Goal: Task Accomplishment & Management: Use online tool/utility

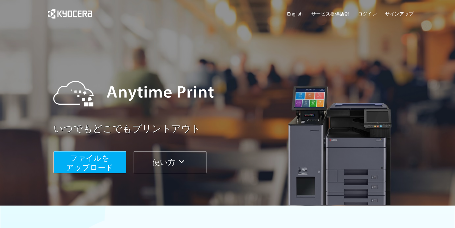
scroll to position [68, 0]
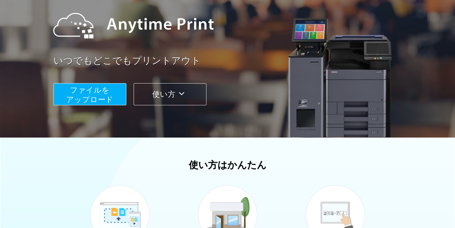
click at [110, 91] on button "ファイルを ​​アップロード" at bounding box center [89, 94] width 73 height 22
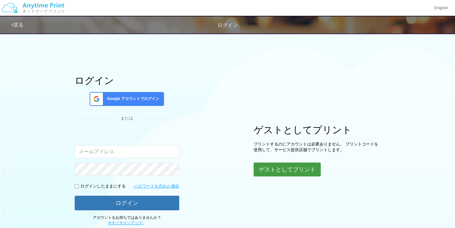
click at [288, 171] on button "ゲストとしてプリント" at bounding box center [287, 170] width 67 height 14
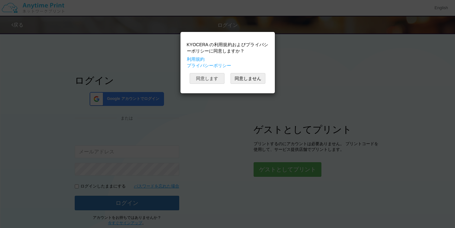
click at [214, 79] on button "同意します" at bounding box center [207, 78] width 35 height 11
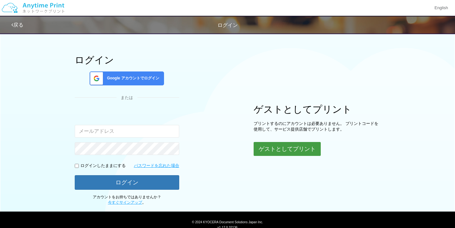
scroll to position [43, 0]
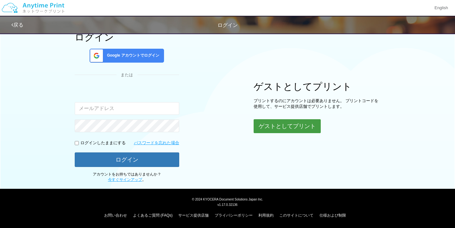
click at [273, 127] on button "ゲストとしてプリント" at bounding box center [287, 126] width 67 height 14
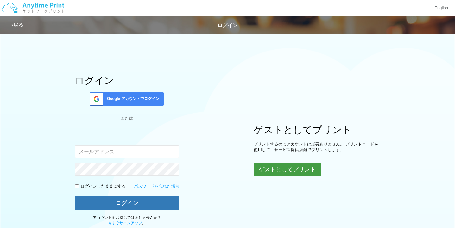
scroll to position [41, 0]
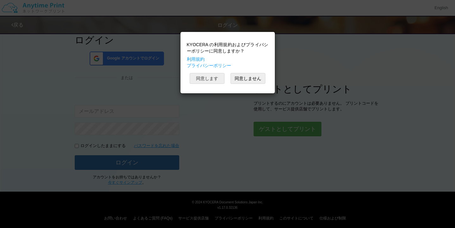
click at [215, 76] on button "同意します" at bounding box center [207, 78] width 35 height 11
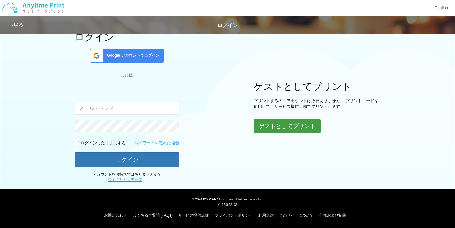
scroll to position [0, 0]
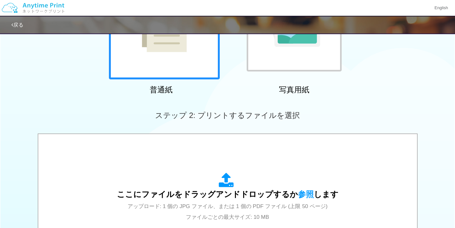
scroll to position [91, 0]
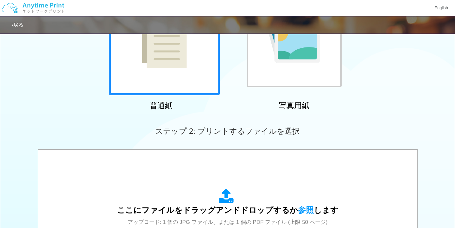
click at [281, 77] on div at bounding box center [294, 39] width 95 height 95
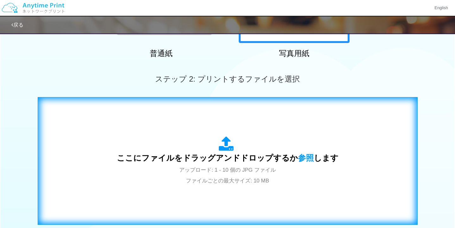
scroll to position [194, 0]
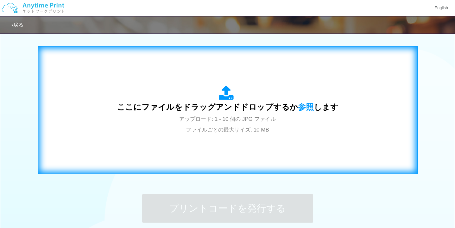
click at [220, 141] on div "ここにファイルをドラッグアンドドロップするか 参照 します アップロード: 1 - 10 個の JPG ファイル ファイルごとの最大サイズ: 10 MB" at bounding box center [227, 110] width 367 height 115
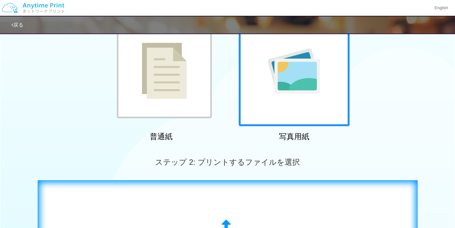
scroll to position [0, 0]
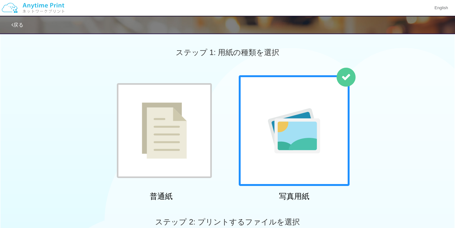
click at [202, 107] on div at bounding box center [164, 130] width 95 height 95
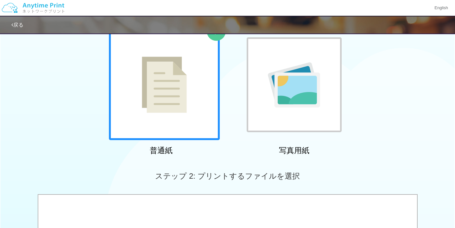
scroll to position [115, 0]
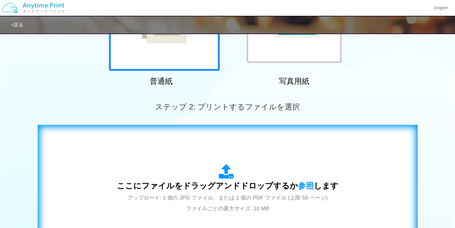
click at [234, 167] on icon at bounding box center [228, 172] width 18 height 16
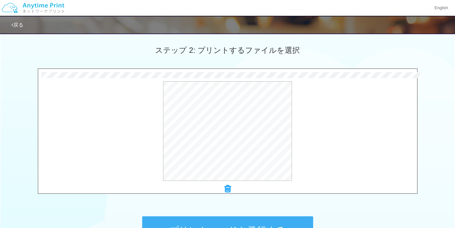
scroll to position [204, 0]
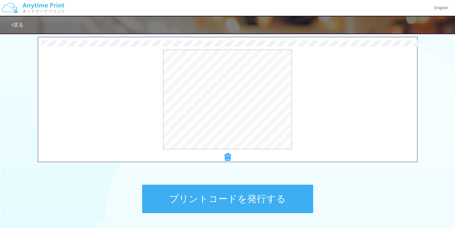
click at [255, 198] on button "プリントコードを発行する" at bounding box center [227, 199] width 171 height 28
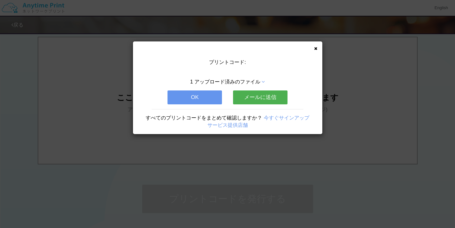
scroll to position [0, 0]
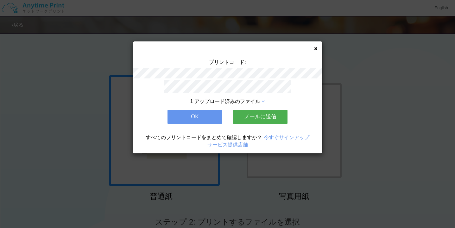
click at [314, 49] on icon at bounding box center [315, 49] width 3 height 4
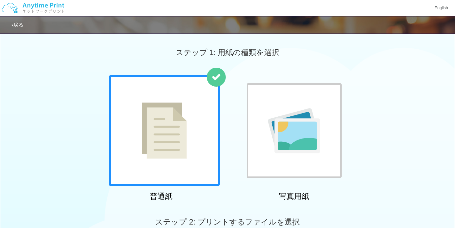
click at [295, 126] on div at bounding box center [227, 114] width 455 height 228
click at [277, 135] on img at bounding box center [294, 130] width 52 height 45
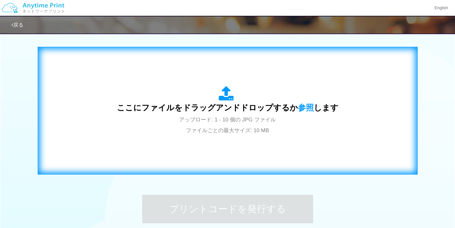
scroll to position [253, 0]
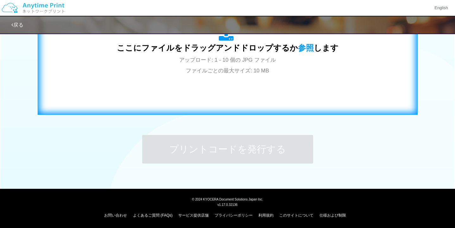
click at [224, 83] on div "ここにファイルをドラッグアンドドロップするか 参照 します アップロード: 1 - 10 個の JPG ファイル ファイルごとの最大サイズ: 10 MB" at bounding box center [227, 51] width 367 height 115
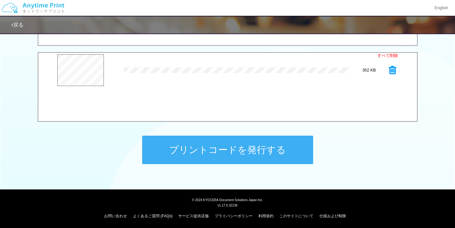
scroll to position [194, 0]
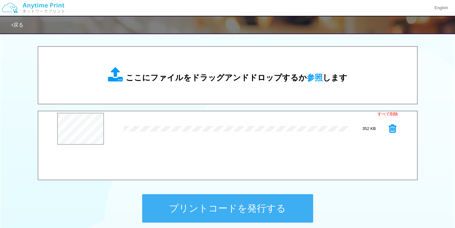
click at [231, 206] on button "プリントコードを発行する" at bounding box center [227, 208] width 171 height 28
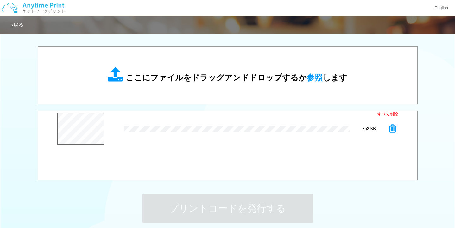
scroll to position [0, 0]
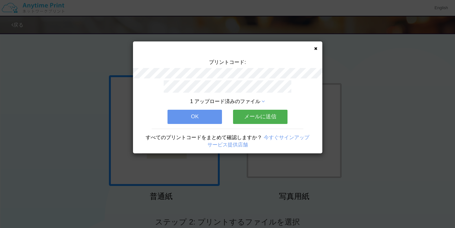
click at [314, 51] on div "プリントコード: 1 アップロード済みのファイル OK メールに送信 すべてのプリントコードをまとめて確認しますか？ 今すぐサインアップ サービス提供店舗" at bounding box center [227, 97] width 189 height 112
click at [311, 50] on div "プリントコード: 1 アップロード済みのファイル OK メールに送信 すべてのプリントコードをまとめて確認しますか？ 今すぐサインアップ サービス提供店舗" at bounding box center [227, 97] width 189 height 112
click at [312, 50] on div "プリントコード: 1 アップロード済みのファイル OK メールに送信 すべてのプリントコードをまとめて確認しますか？ 今すぐサインアップ サービス提供店舗" at bounding box center [227, 97] width 189 height 112
click at [316, 47] on icon at bounding box center [315, 49] width 3 height 4
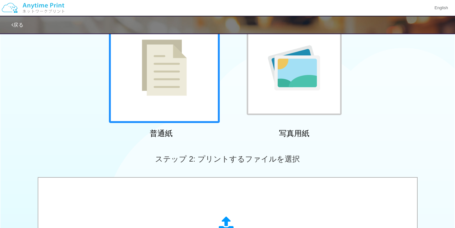
click at [288, 122] on div at bounding box center [294, 67] width 111 height 111
click at [286, 100] on div at bounding box center [294, 67] width 95 height 95
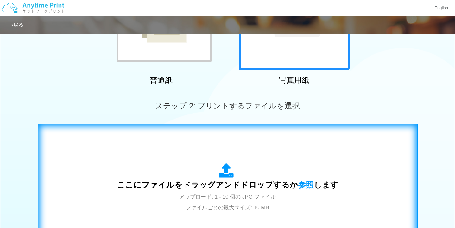
scroll to position [142, 0]
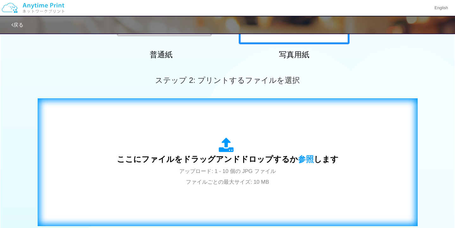
click at [275, 146] on div "ここにファイルをドラッグアンドドロップするか 参照 します アップロード: 1 - 10 個の JPG ファイル ファイルごとの最大サイズ: 10 MB" at bounding box center [228, 162] width 222 height 49
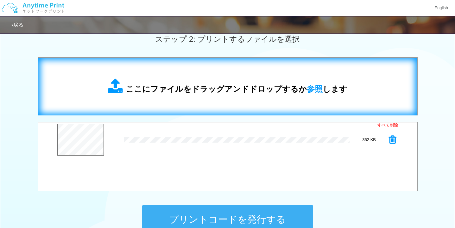
scroll to position [215, 0]
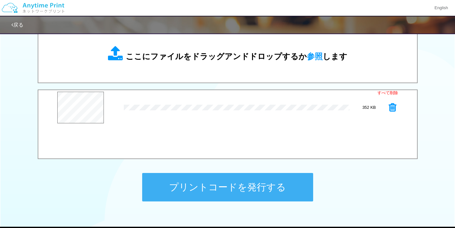
click at [247, 189] on button "プリントコードを発行する" at bounding box center [227, 187] width 171 height 28
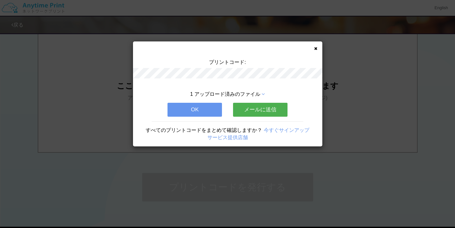
scroll to position [0, 0]
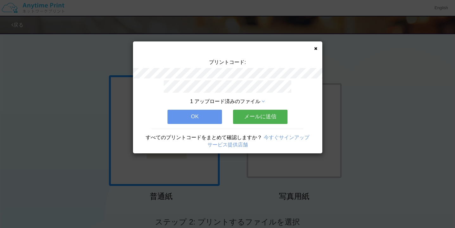
click at [319, 48] on div "プリントコード: 1 アップロード済みのファイル OK メールに送信 すべてのプリントコードをまとめて確認しますか？ 今すぐサインアップ サービス提供店舗" at bounding box center [227, 97] width 189 height 112
click at [316, 49] on icon at bounding box center [315, 49] width 3 height 4
